Goal: Find specific page/section: Find specific page/section

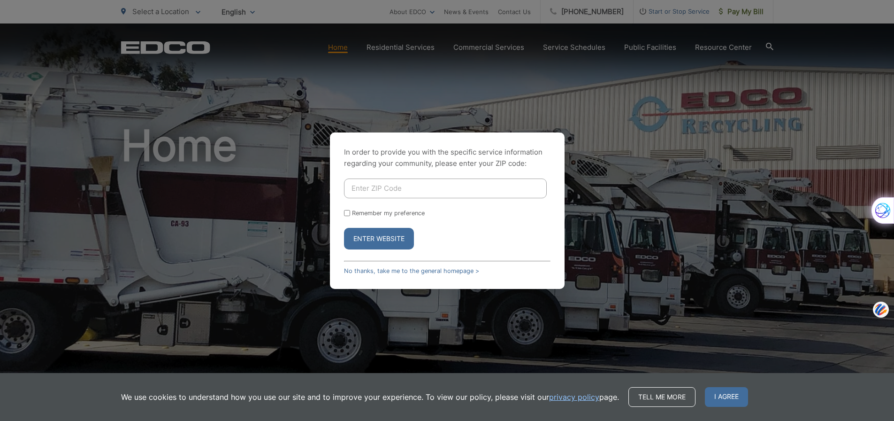
click at [363, 196] on input "Enter ZIP Code" at bounding box center [445, 188] width 203 height 20
type input "92040"
click at [371, 240] on button "Enter Website" at bounding box center [379, 239] width 70 height 22
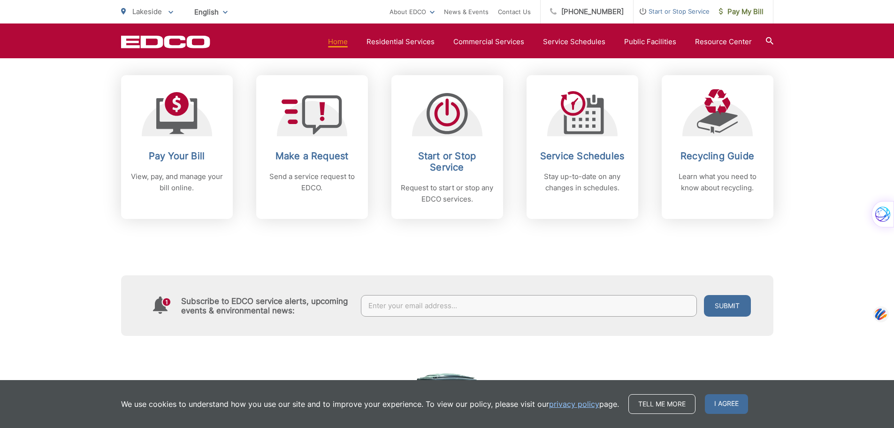
scroll to position [376, 0]
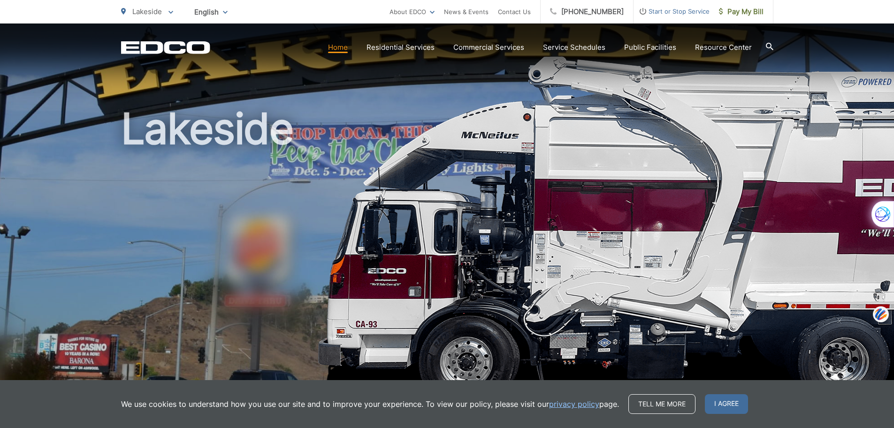
scroll to position [0, 0]
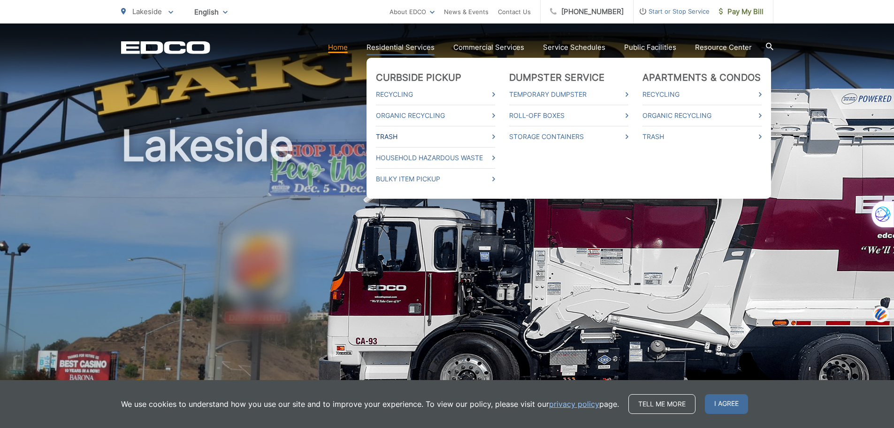
click at [495, 138] on icon at bounding box center [494, 136] width 3 height 5
